Goal: Task Accomplishment & Management: Use online tool/utility

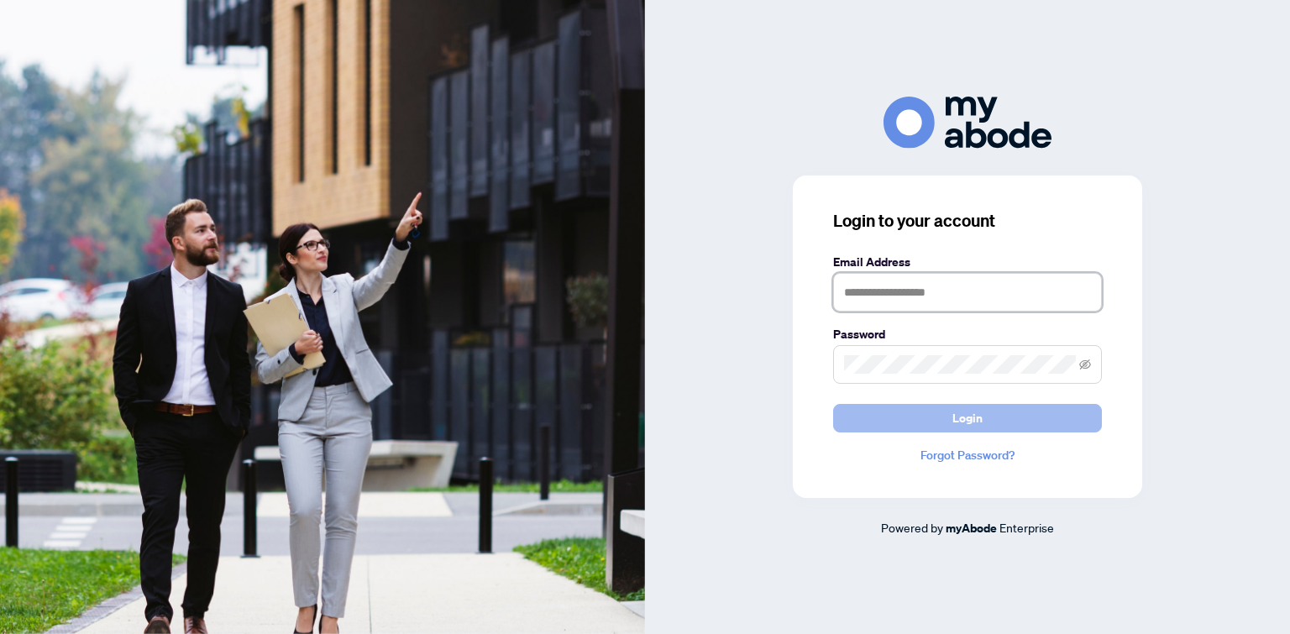
type input "**********"
click at [891, 410] on button "Login" at bounding box center [967, 418] width 269 height 29
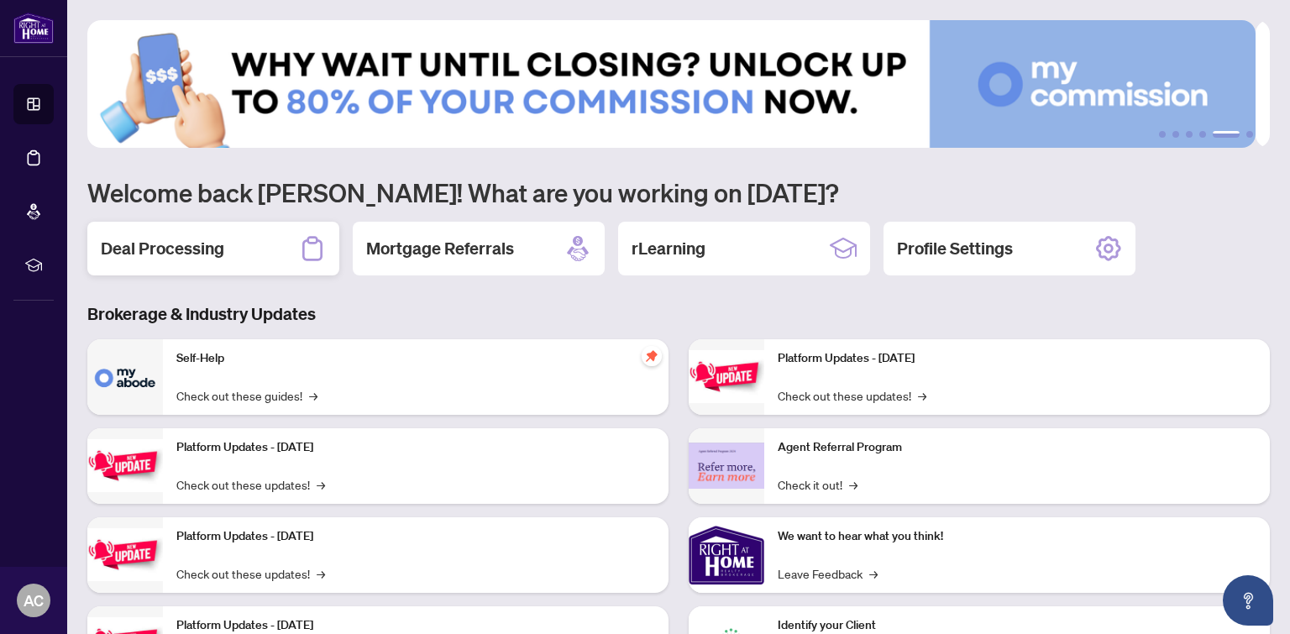
click at [188, 250] on h2 "Deal Processing" at bounding box center [162, 249] width 123 height 24
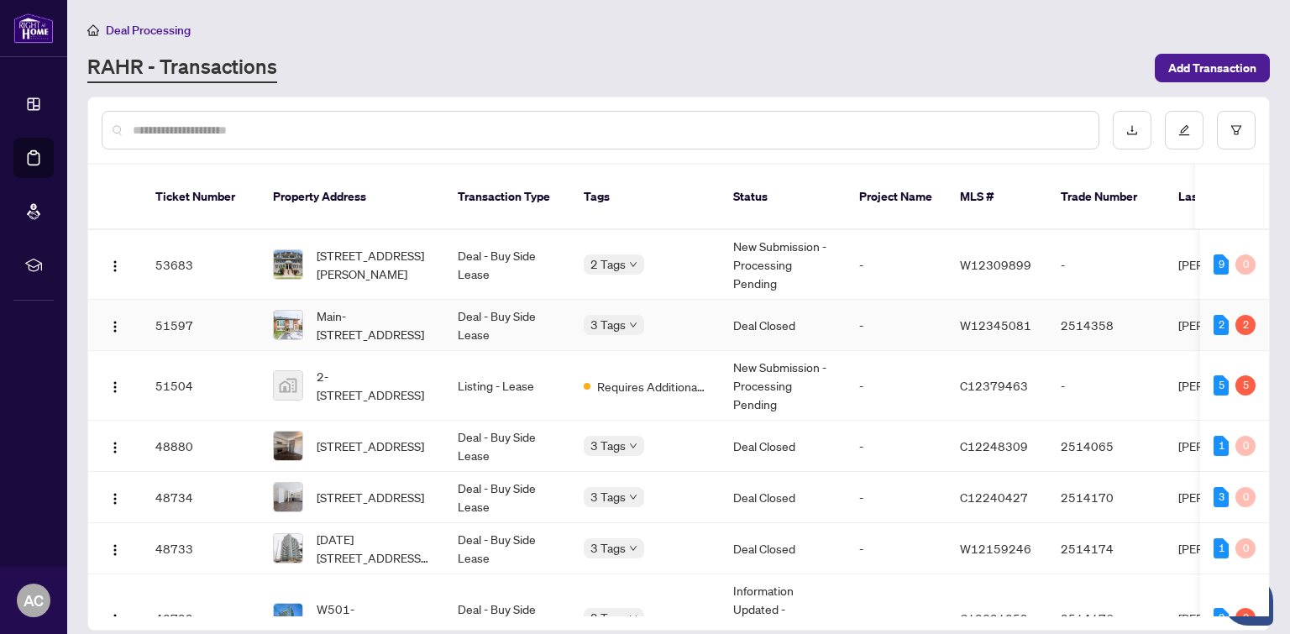
click at [375, 307] on span "Main-8 Giltspur Dr, Toronto, Ontario M3L 1M5, Canada" at bounding box center [374, 325] width 114 height 37
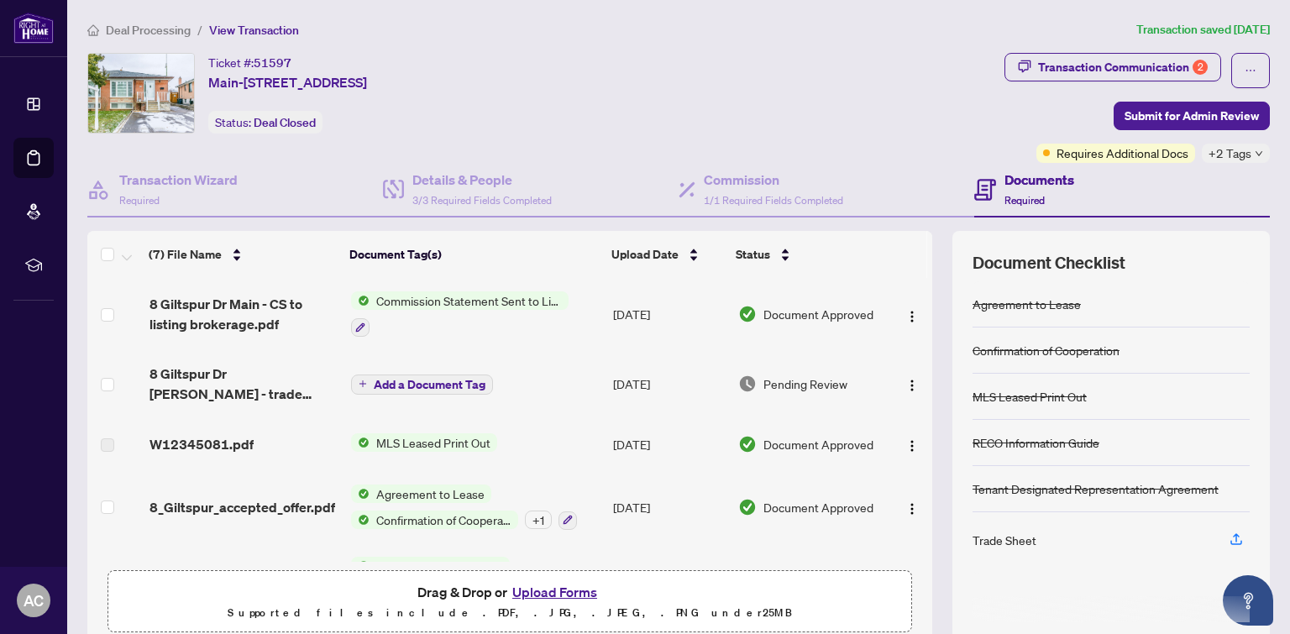
click at [558, 382] on td "Add a Document Tag" at bounding box center [475, 383] width 262 height 67
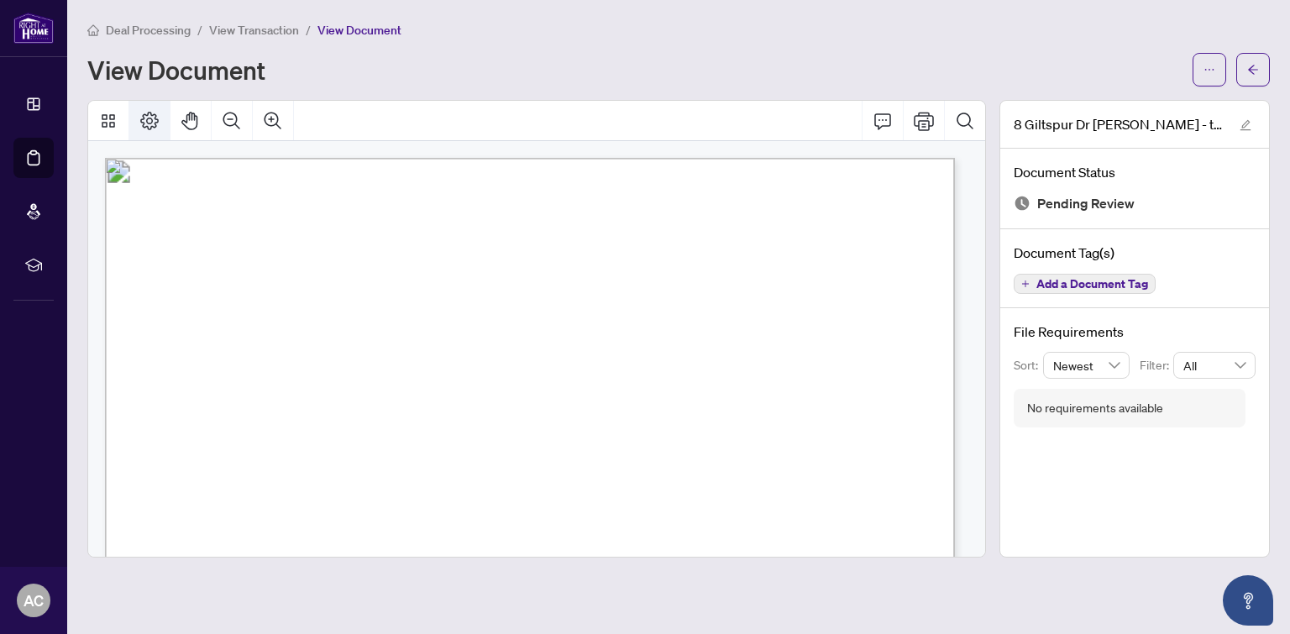
click at [150, 120] on icon "Page Layout" at bounding box center [149, 121] width 20 height 20
click at [1206, 64] on icon "ellipsis" at bounding box center [1210, 70] width 12 height 12
click at [1130, 106] on span "Download" at bounding box center [1149, 106] width 128 height 18
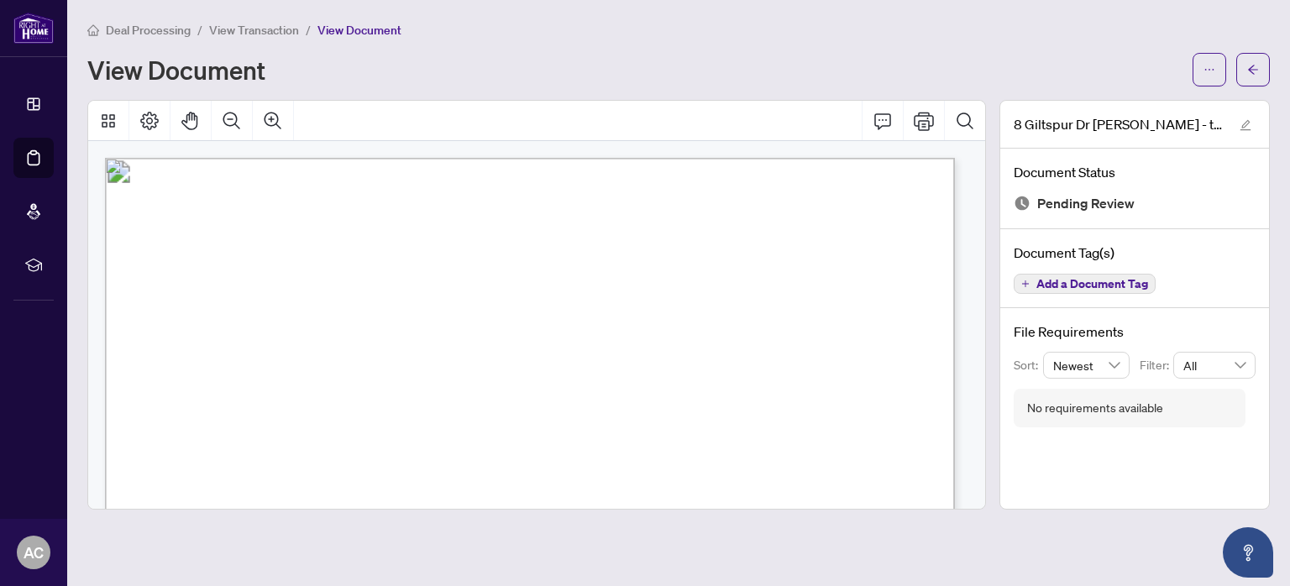
scroll to position [336, 0]
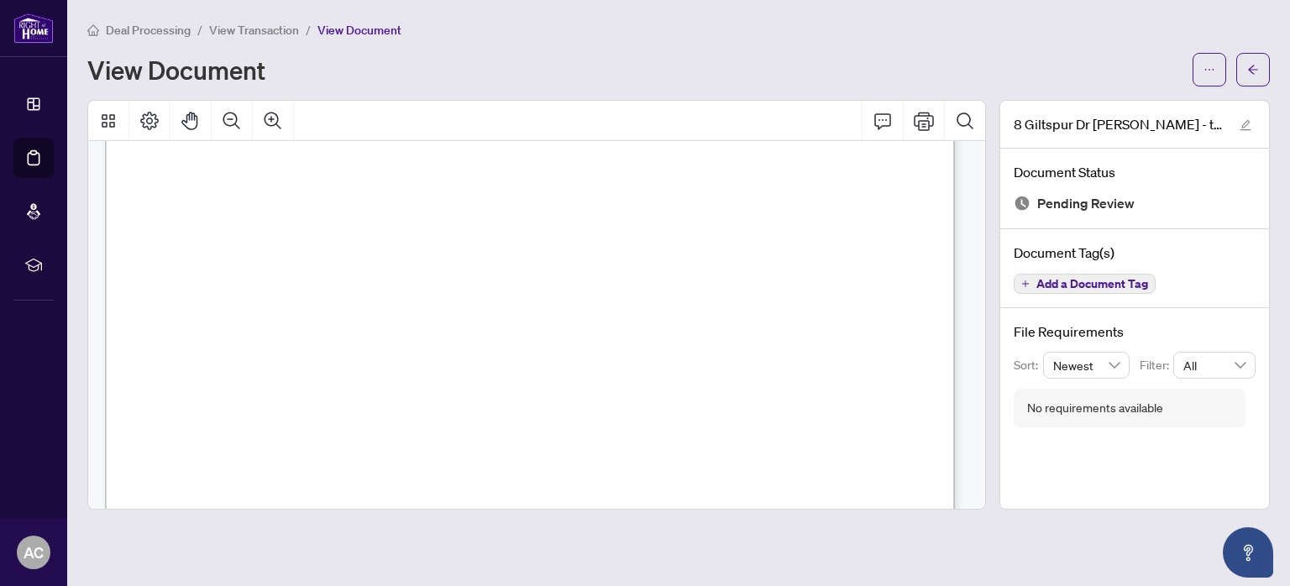
click at [255, 30] on span "View Transaction" at bounding box center [254, 30] width 90 height 15
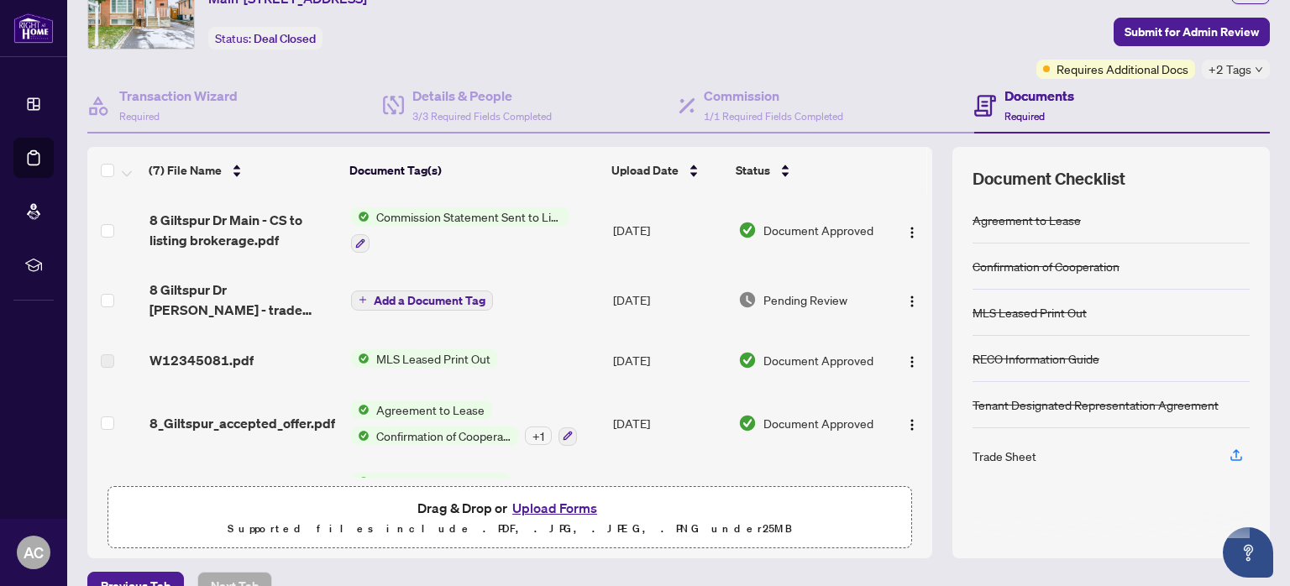
scroll to position [116, 0]
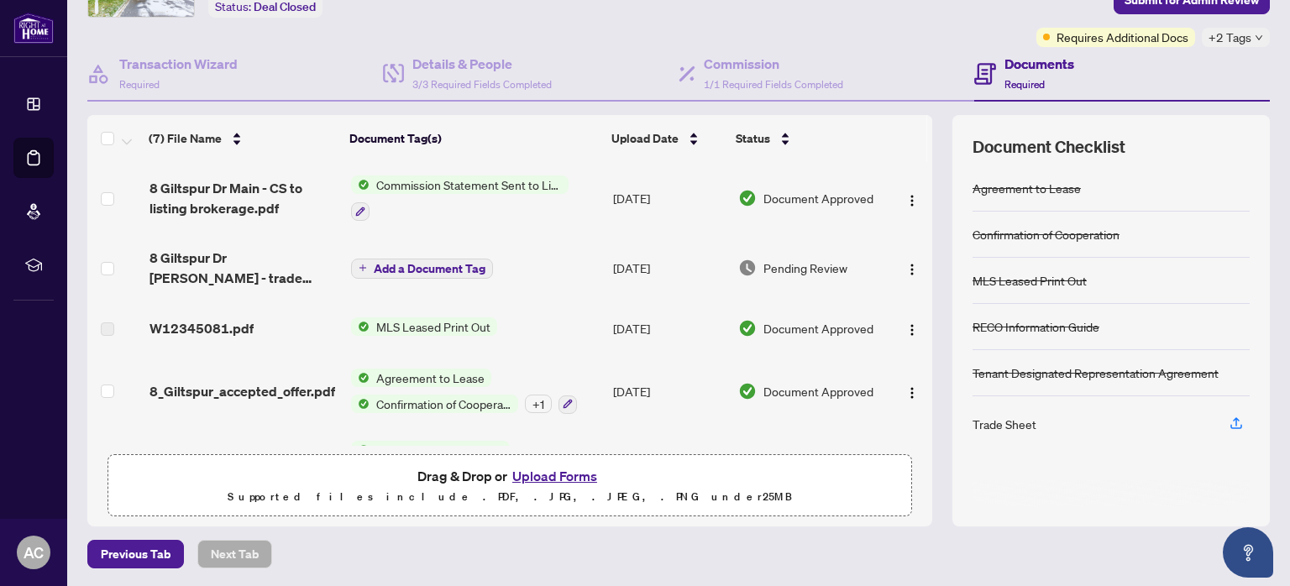
click at [553, 475] on button "Upload Forms" at bounding box center [554, 476] width 95 height 22
click at [1229, 418] on icon "button" at bounding box center [1236, 423] width 15 height 15
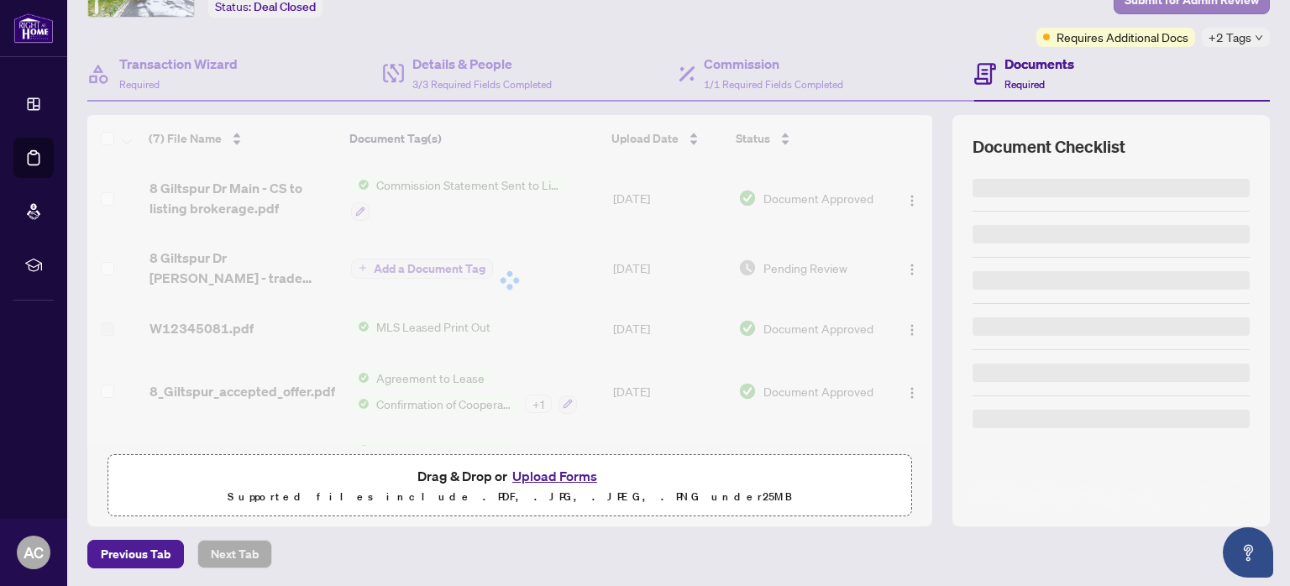
scroll to position [0, 0]
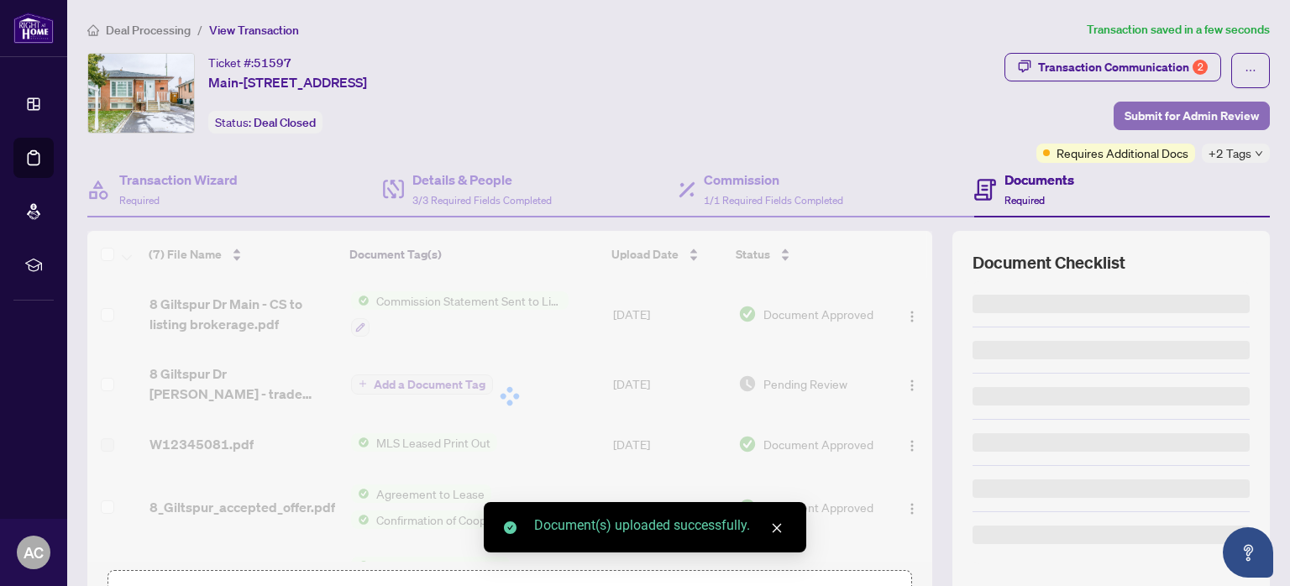
click at [1209, 110] on span "Submit for Admin Review" at bounding box center [1192, 115] width 134 height 27
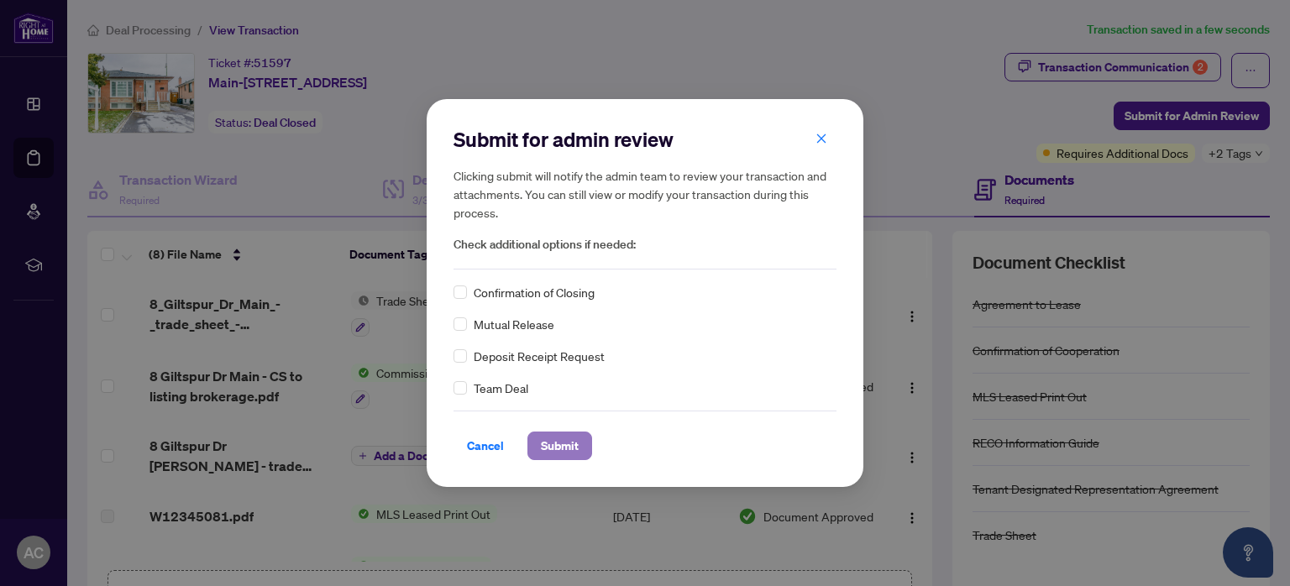
click at [532, 455] on button "Submit" at bounding box center [559, 446] width 65 height 29
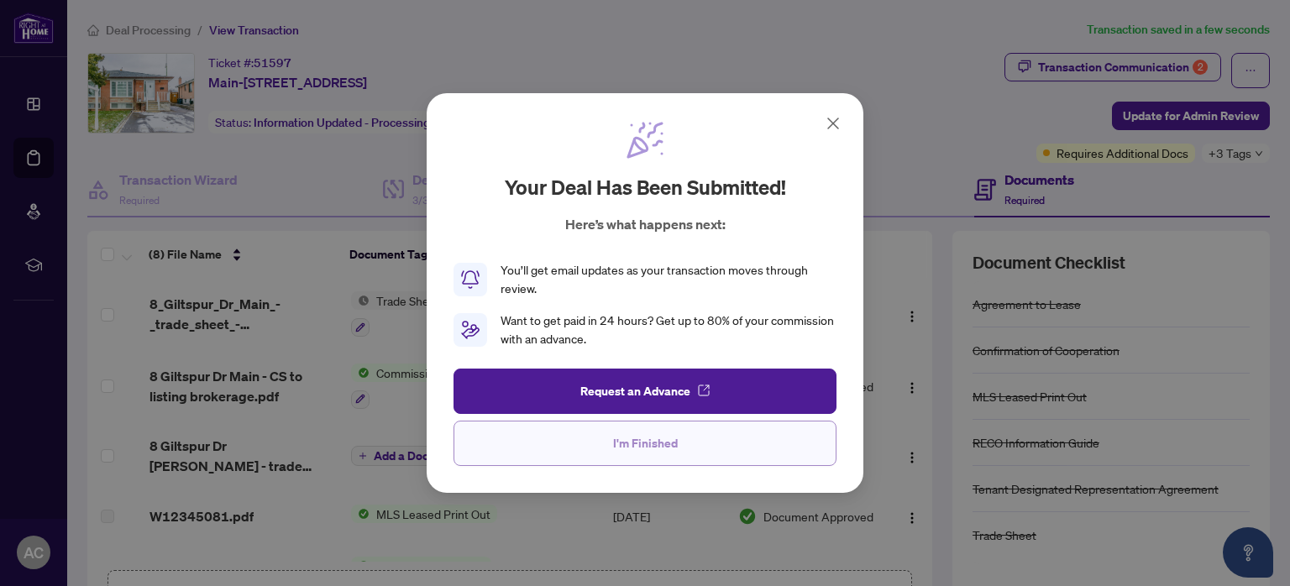
click at [561, 432] on button "I'm Finished" at bounding box center [645, 443] width 383 height 45
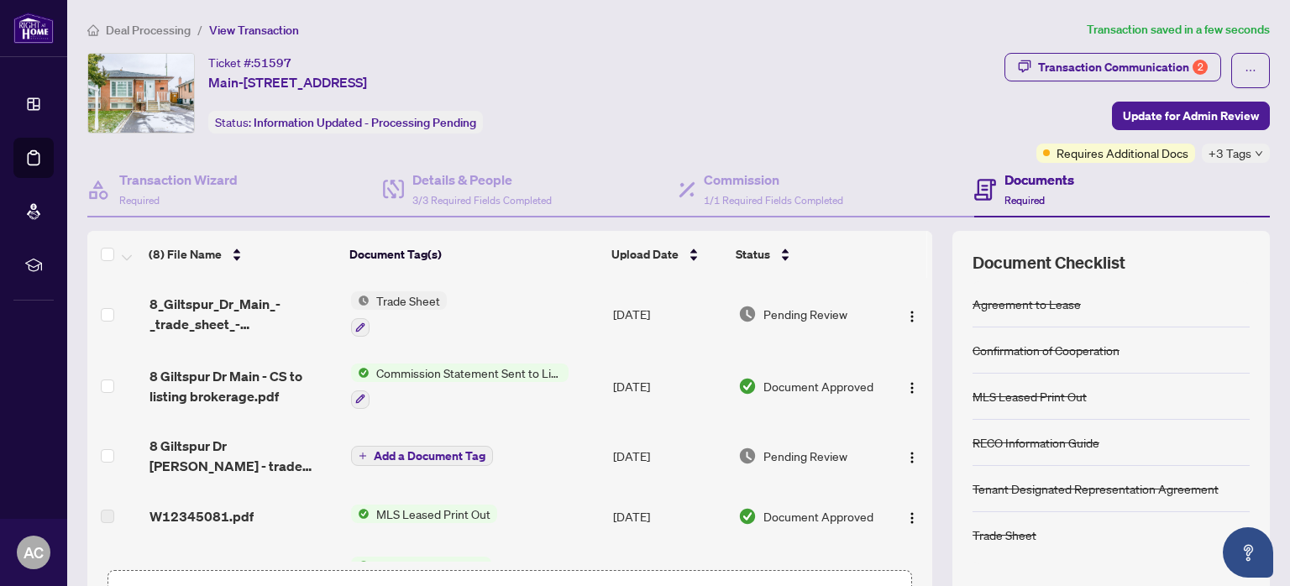
click at [149, 32] on span "Deal Processing" at bounding box center [148, 30] width 85 height 15
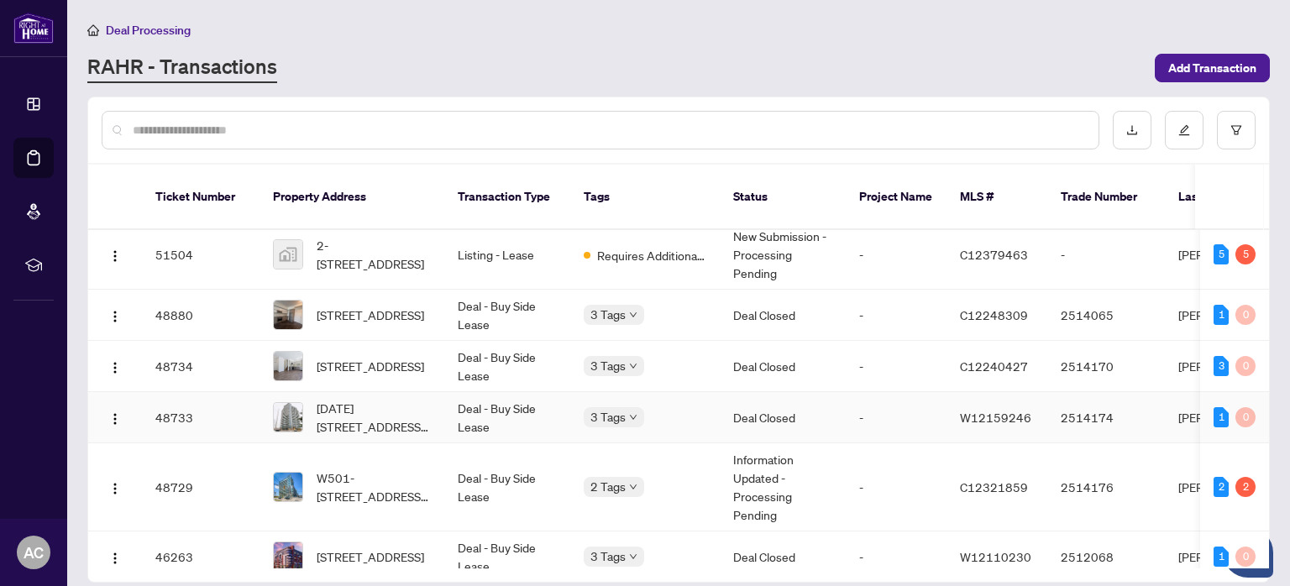
scroll to position [252, 0]
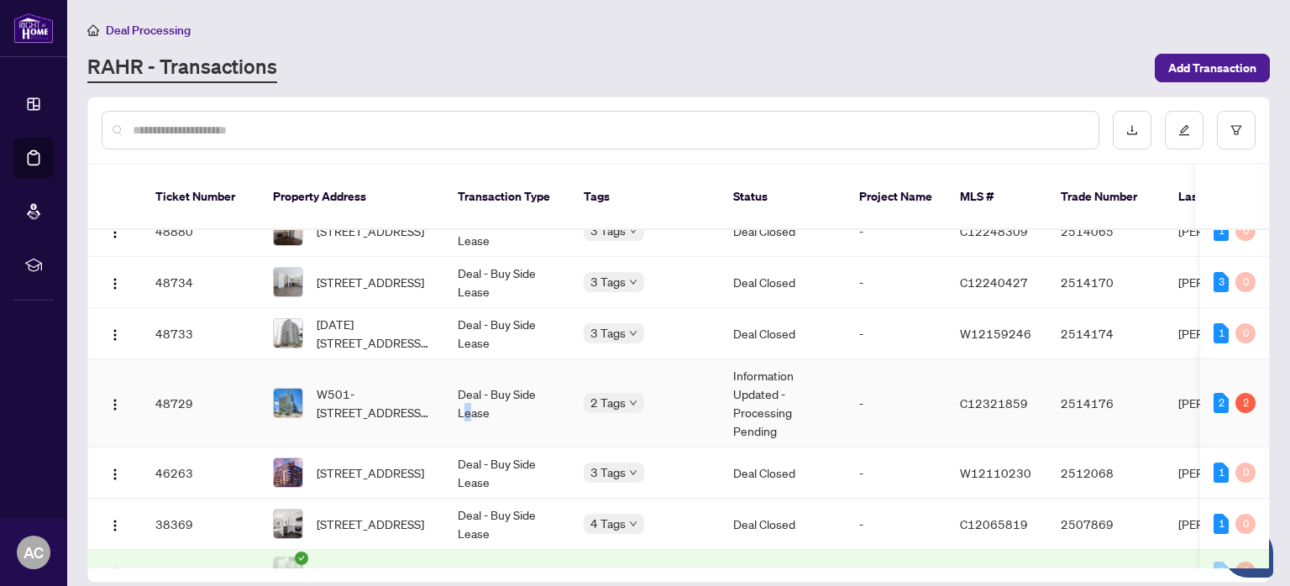
click at [466, 394] on td "Deal - Buy Side Lease" at bounding box center [507, 403] width 126 height 88
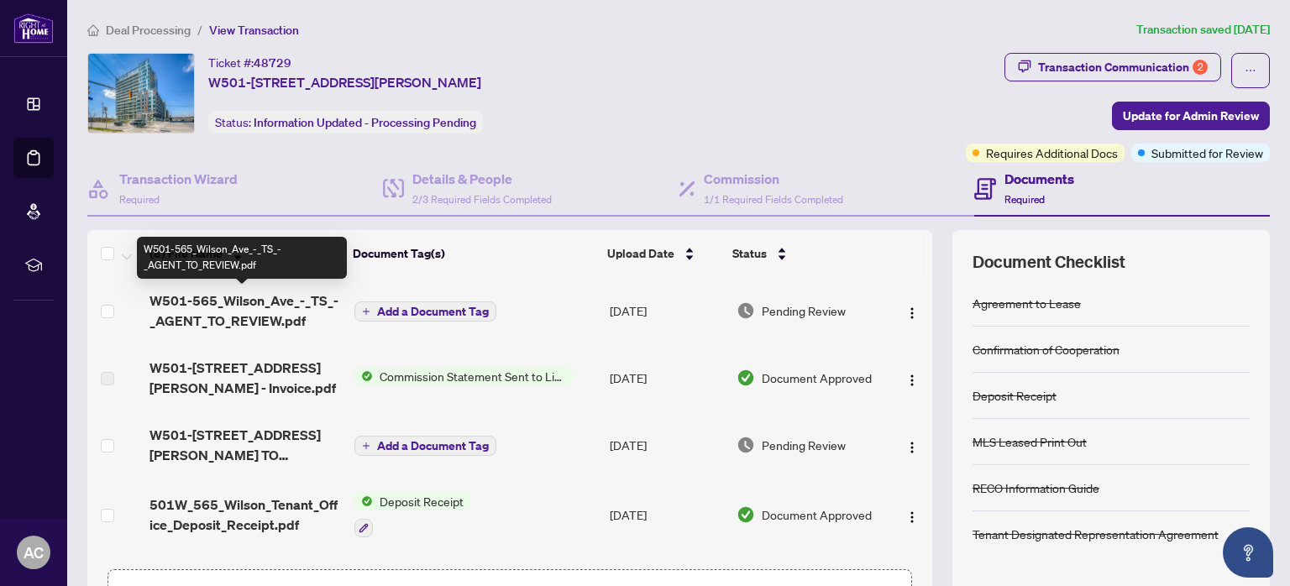
click at [267, 309] on span "W501-565_Wilson_Ave_-_TS_-_AGENT_TO_REVIEW.pdf" at bounding box center [245, 311] width 191 height 40
